Goal: Task Accomplishment & Management: Complete application form

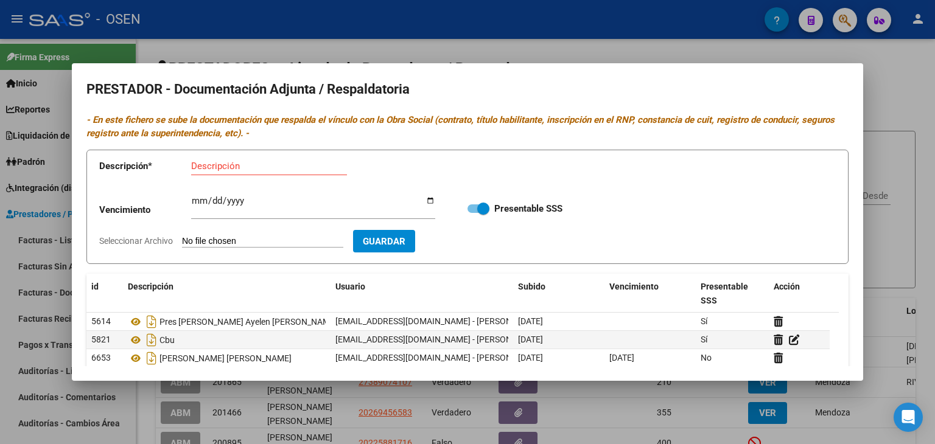
click at [241, 8] on div at bounding box center [467, 222] width 935 height 444
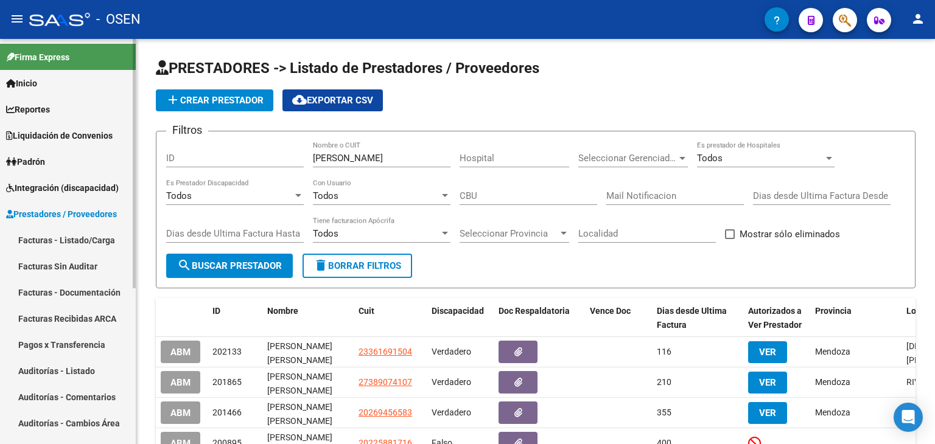
click at [68, 132] on span "Liquidación de Convenios" at bounding box center [59, 135] width 106 height 13
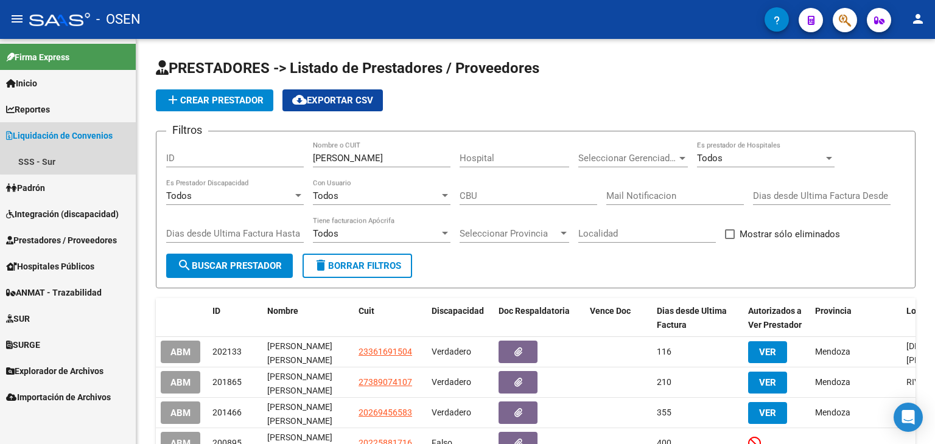
click at [68, 132] on span "Liquidación de Convenios" at bounding box center [59, 135] width 106 height 13
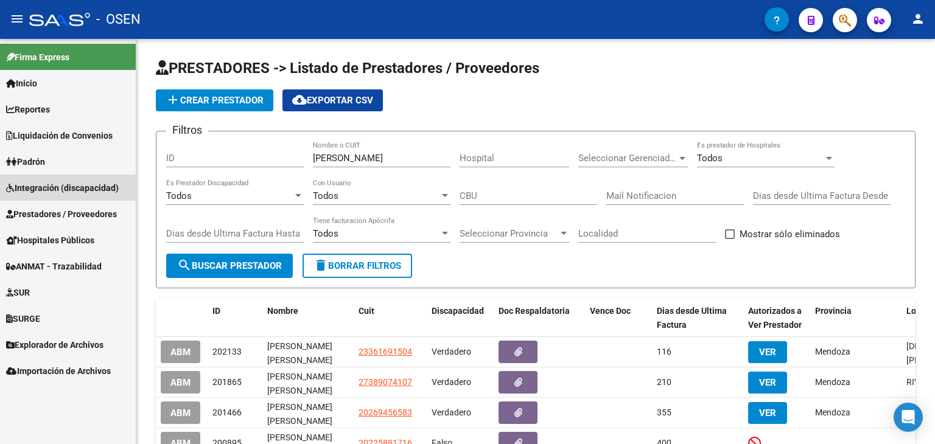
click at [55, 181] on span "Integración (discapacidad)" at bounding box center [62, 187] width 113 height 13
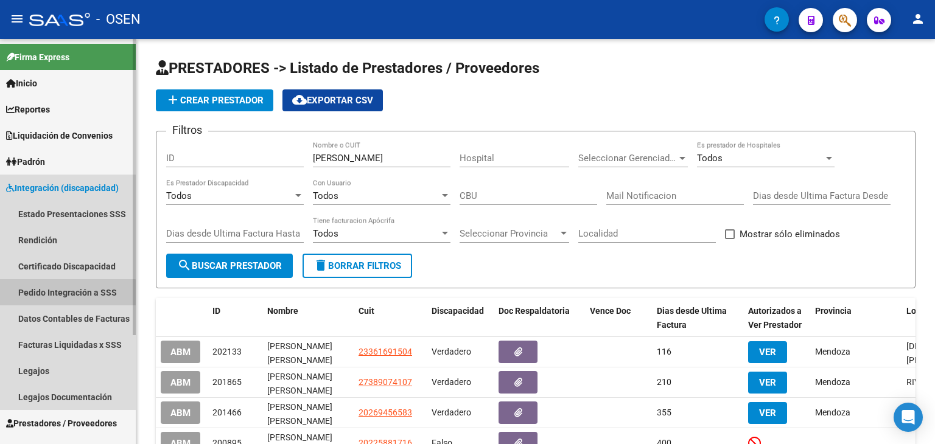
click at [52, 298] on link "Pedido Integración a SSS" at bounding box center [68, 292] width 136 height 26
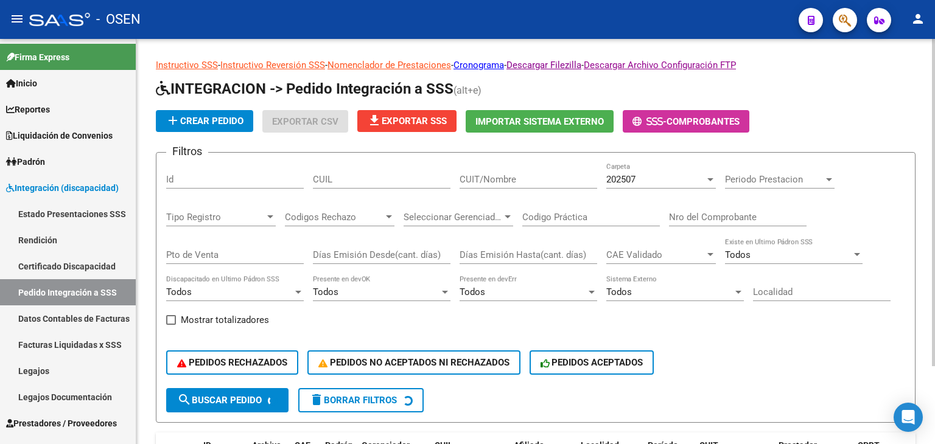
click at [647, 170] on div "202507 Carpeta" at bounding box center [661, 175] width 110 height 26
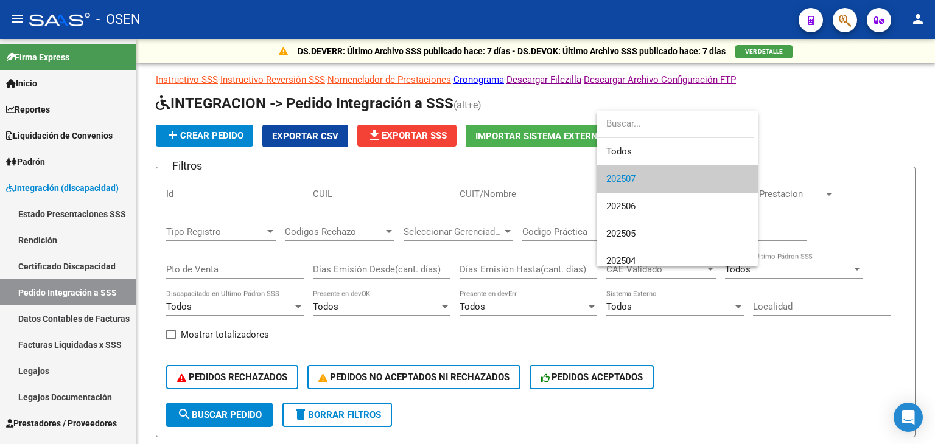
click at [892, 116] on div at bounding box center [467, 222] width 935 height 444
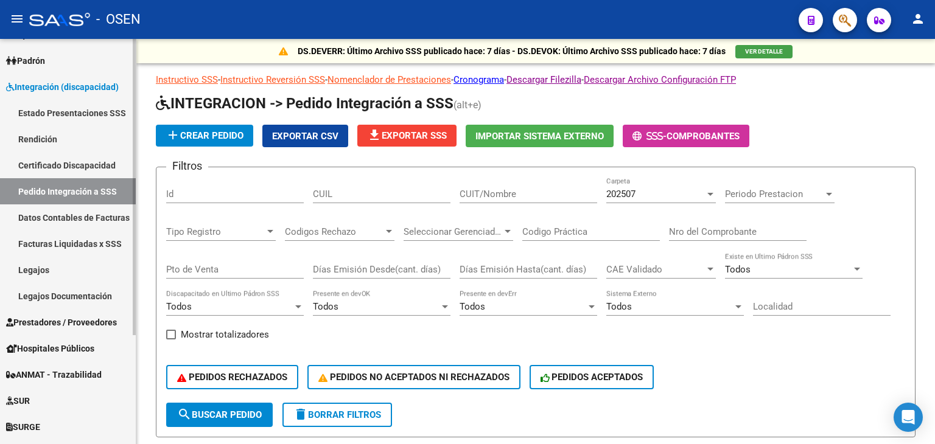
scroll to position [149, 0]
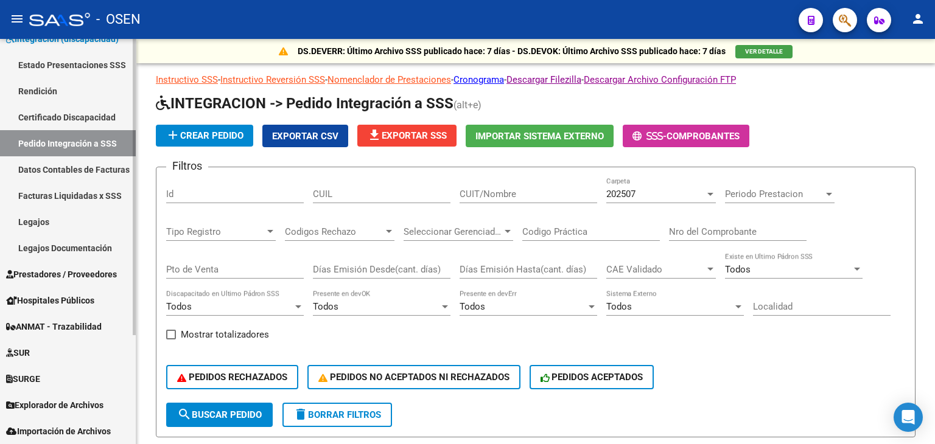
click at [54, 271] on span "Prestadores / Proveedores" at bounding box center [61, 274] width 111 height 13
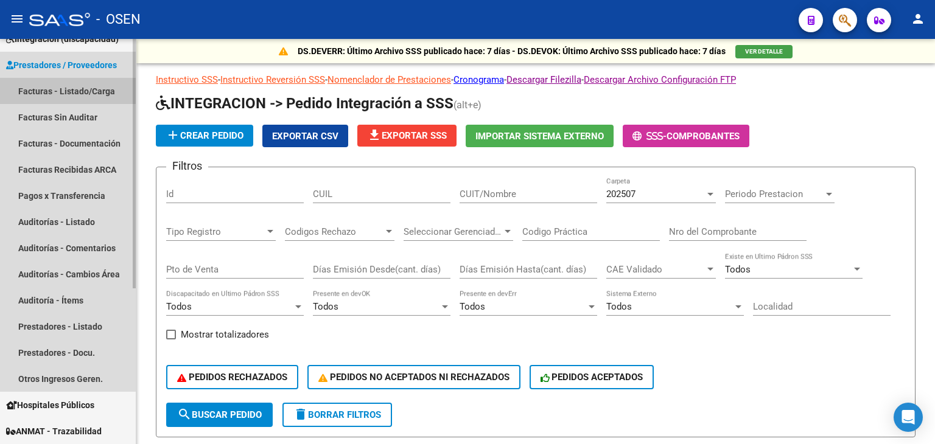
click at [71, 96] on link "Facturas - Listado/Carga" at bounding box center [68, 91] width 136 height 26
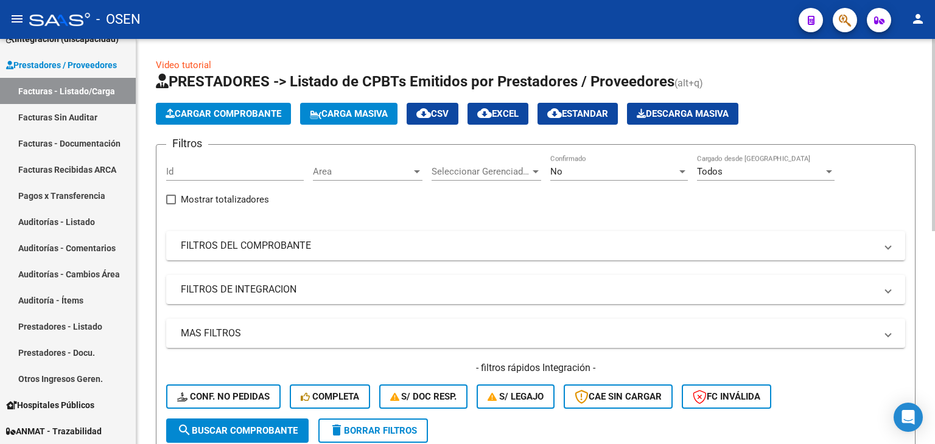
click at [372, 166] on span "Area" at bounding box center [362, 171] width 99 height 11
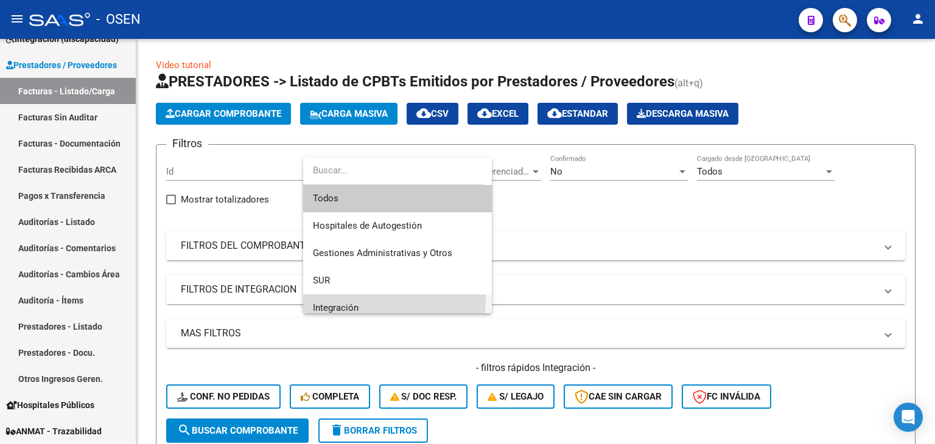
click at [372, 301] on span "Integración" at bounding box center [397, 308] width 169 height 27
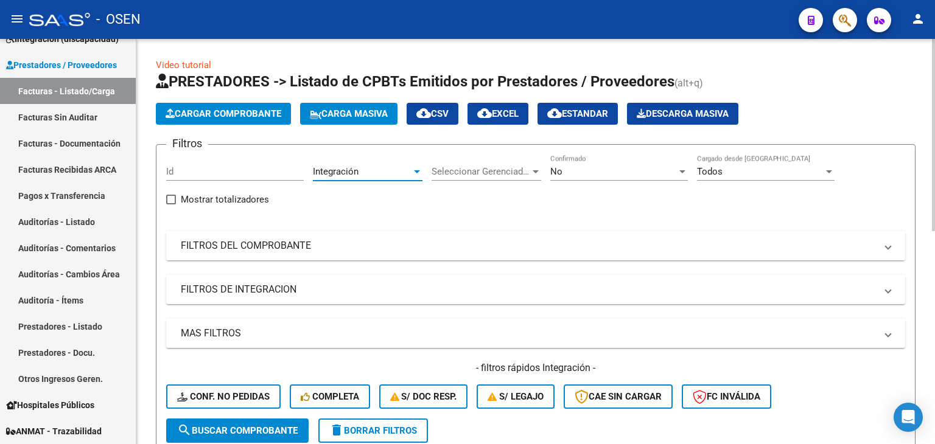
click at [316, 244] on mat-panel-title "FILTROS DEL COMPROBANTE" at bounding box center [528, 245] width 695 height 13
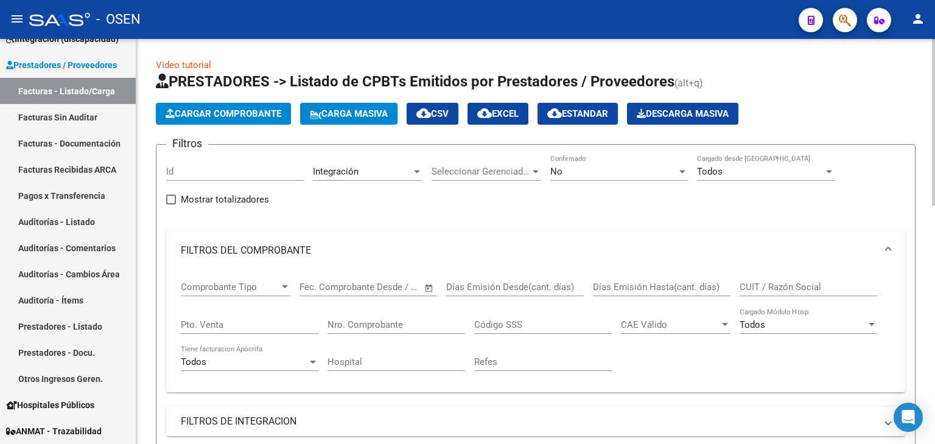
drag, startPoint x: 370, startPoint y: 209, endPoint x: 365, endPoint y: 216, distance: 8.3
click at [370, 210] on div "Filtros Id Integración Area Seleccionar Gerenciador Seleccionar Gerenciador No …" at bounding box center [535, 353] width 739 height 396
click at [315, 239] on mat-expansion-panel-header "FILTROS DEL COMPROBANTE" at bounding box center [535, 250] width 739 height 39
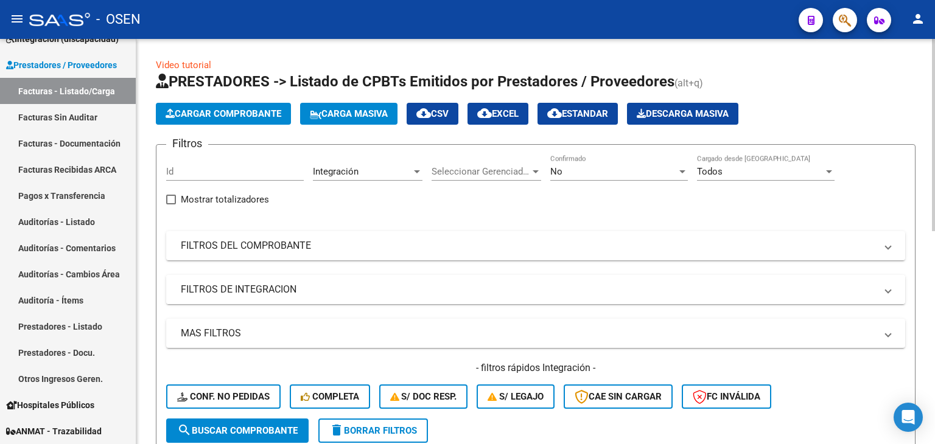
click at [298, 282] on mat-expansion-panel-header "FILTROS DE INTEGRACION" at bounding box center [535, 289] width 739 height 29
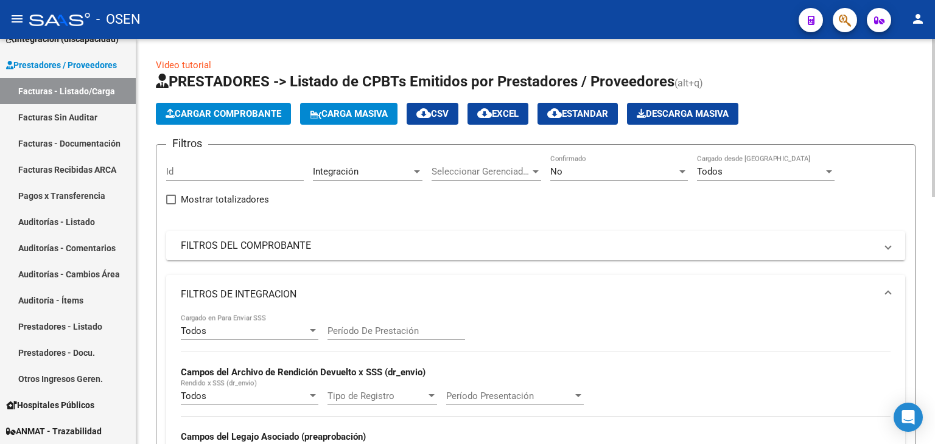
click at [279, 332] on div "Todos" at bounding box center [244, 331] width 127 height 11
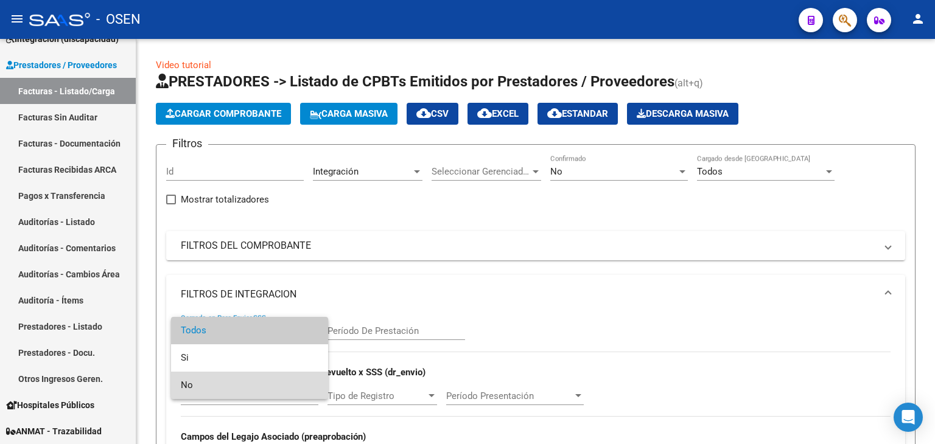
drag, startPoint x: 256, startPoint y: 383, endPoint x: 252, endPoint y: 350, distance: 33.7
click at [256, 383] on span "No" at bounding box center [250, 385] width 138 height 27
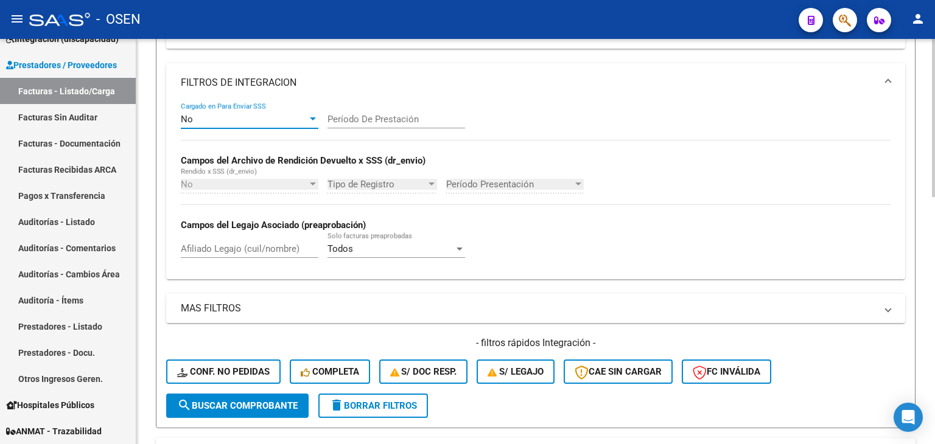
scroll to position [304, 0]
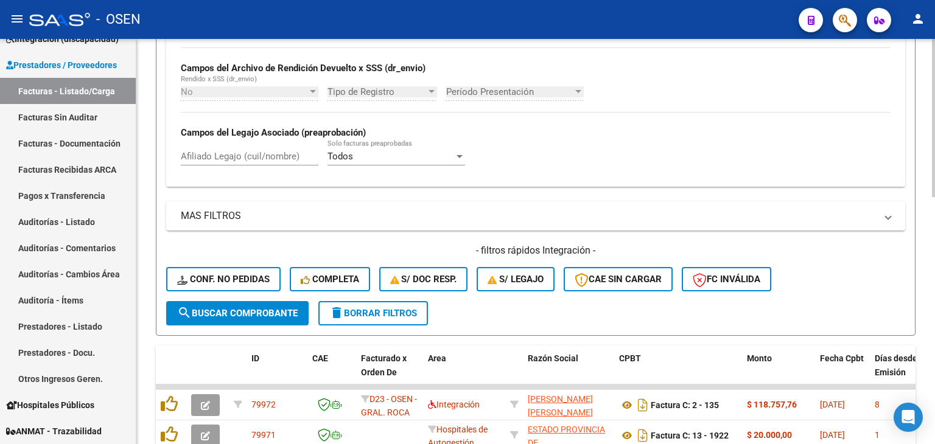
drag, startPoint x: 230, startPoint y: 315, endPoint x: 248, endPoint y: 315, distance: 18.3
click at [231, 315] on span "search Buscar Comprobante" at bounding box center [237, 313] width 120 height 11
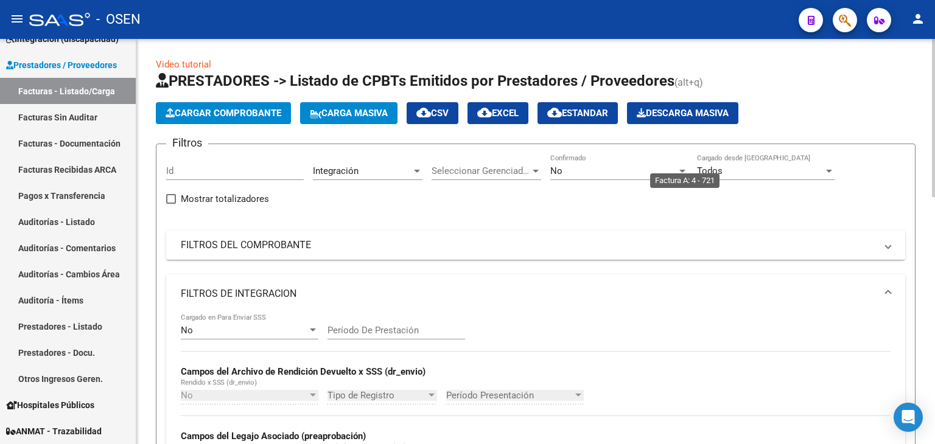
scroll to position [0, 0]
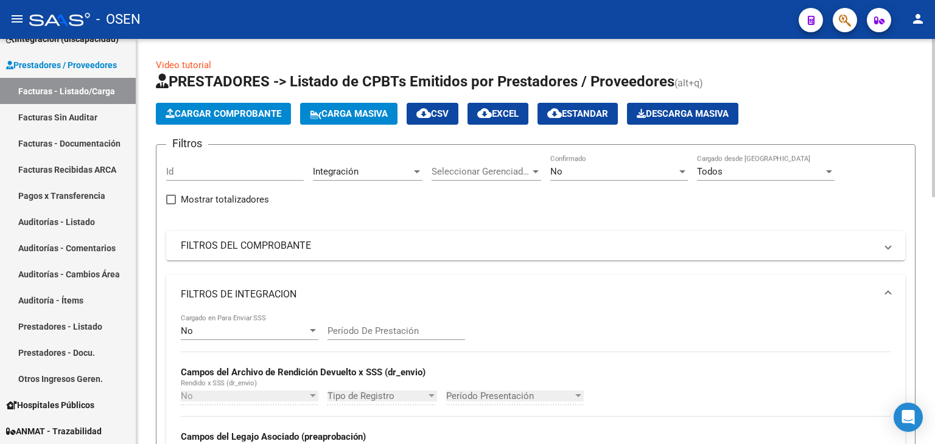
click at [629, 173] on div "No" at bounding box center [613, 171] width 127 height 11
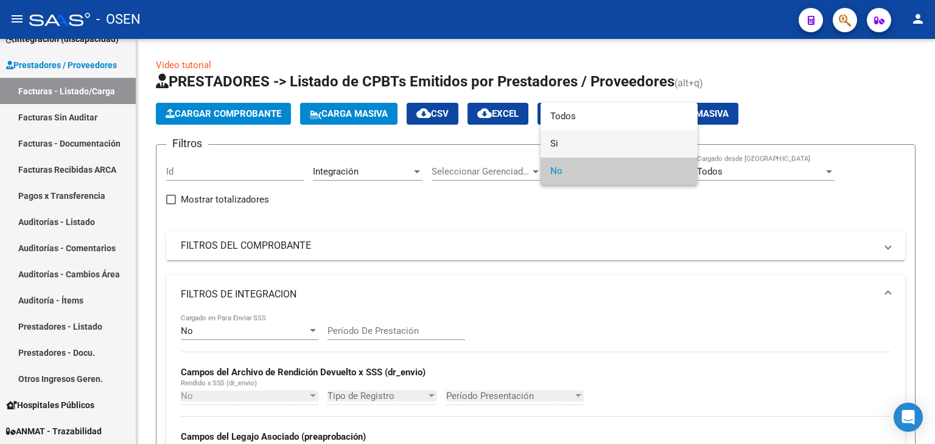
click at [606, 150] on span "Si" at bounding box center [619, 143] width 138 height 27
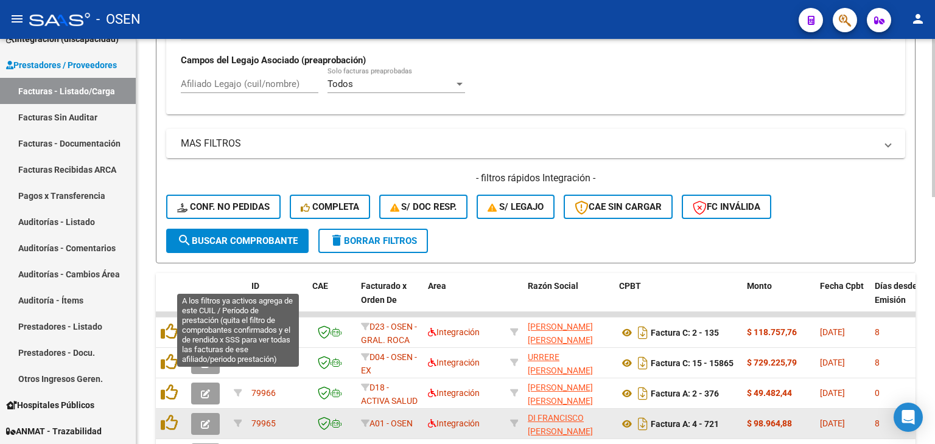
scroll to position [548, 0]
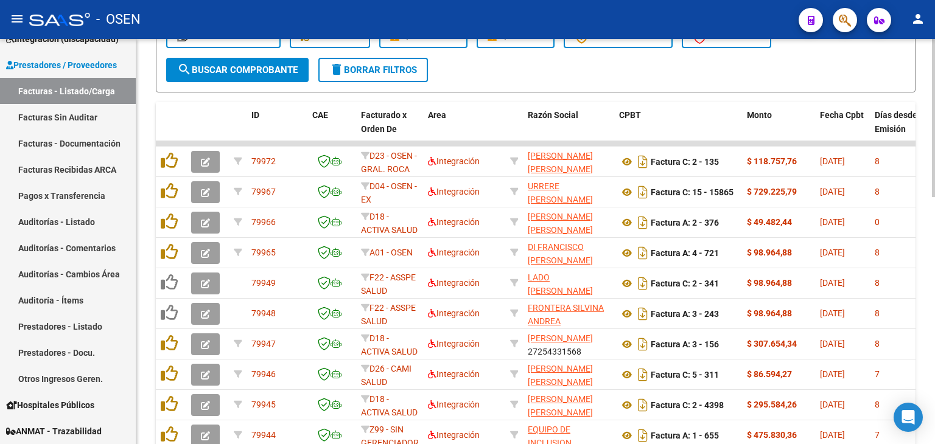
click at [239, 72] on span "search Buscar Comprobante" at bounding box center [237, 69] width 120 height 11
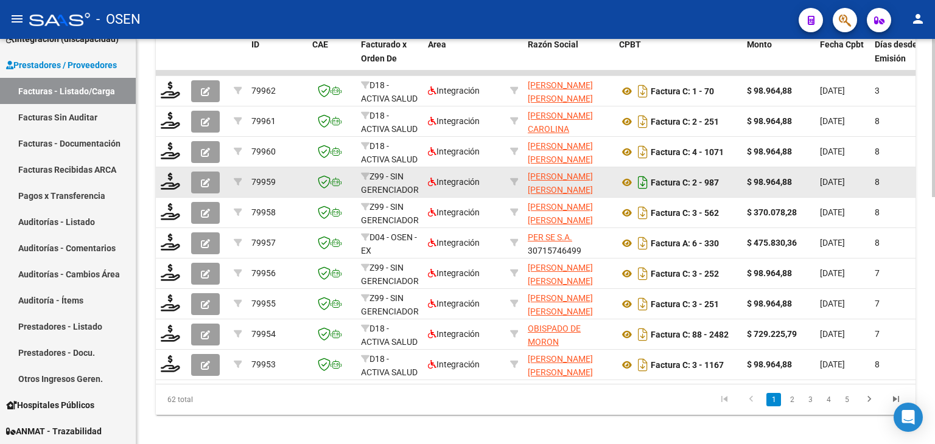
scroll to position [635, 0]
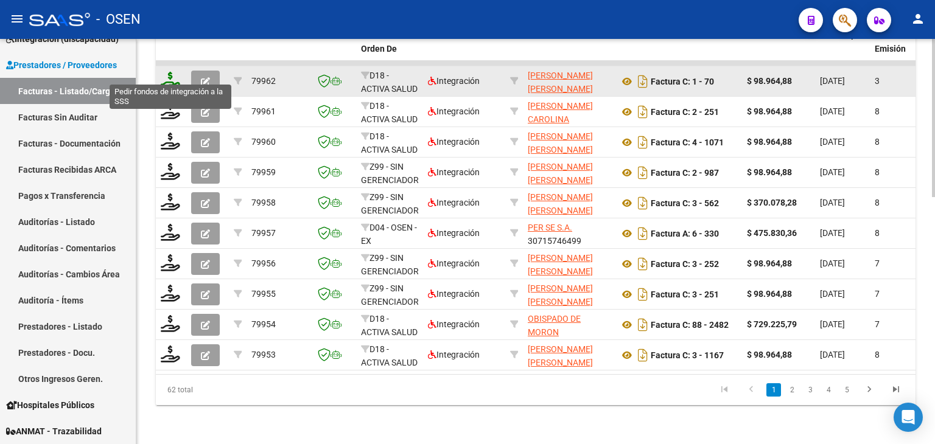
click at [173, 75] on icon at bounding box center [170, 80] width 19 height 17
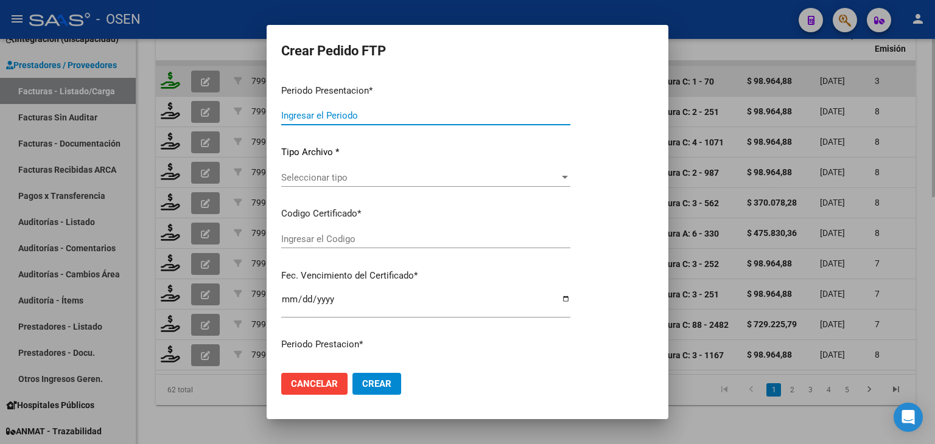
type input "202508"
type input "$ 98.964,88"
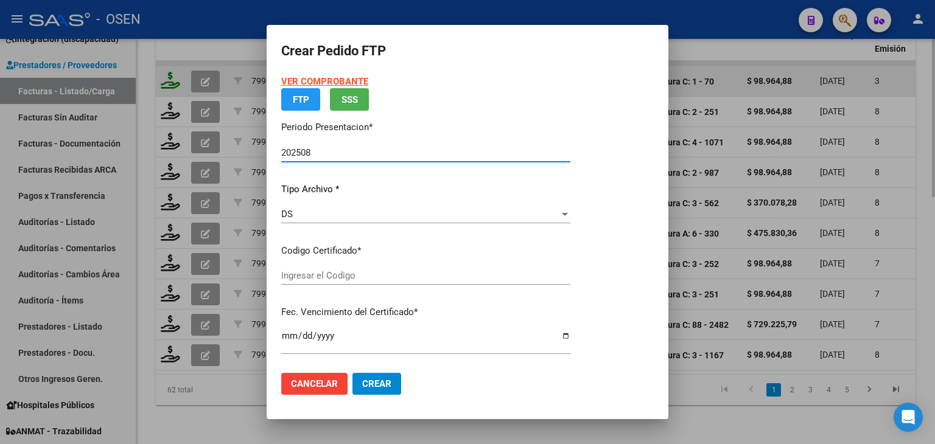
type input "ARG02000527080692025020320350203BUE430"
type input "[DATE]"
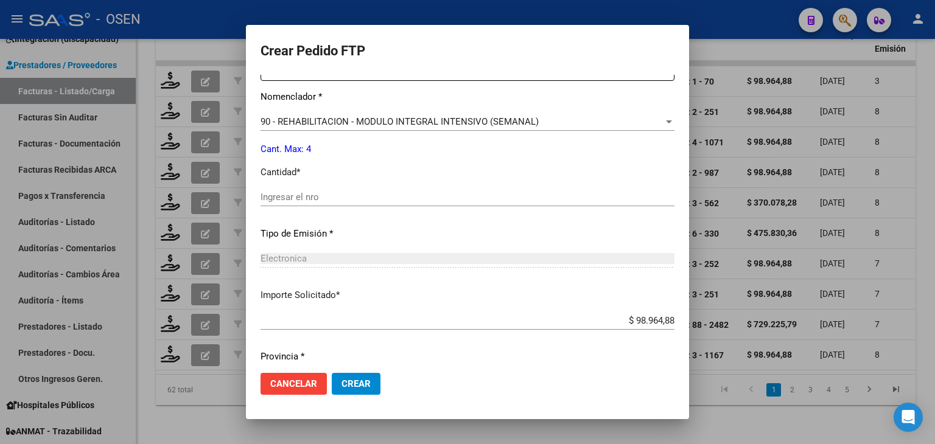
scroll to position [526, 0]
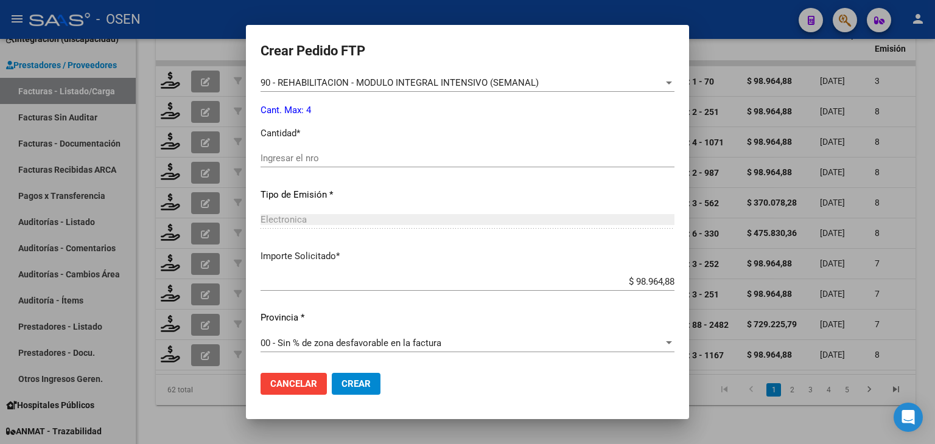
click at [729, 425] on div at bounding box center [467, 222] width 935 height 444
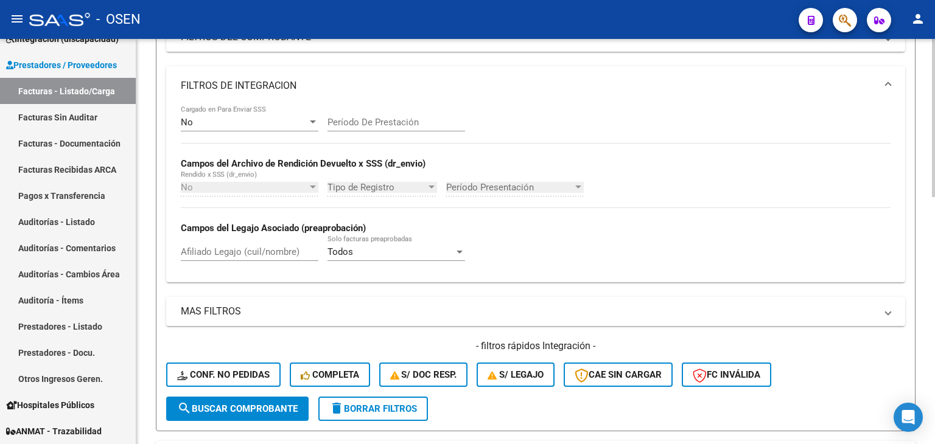
scroll to position [0, 0]
